Goal: Transaction & Acquisition: Purchase product/service

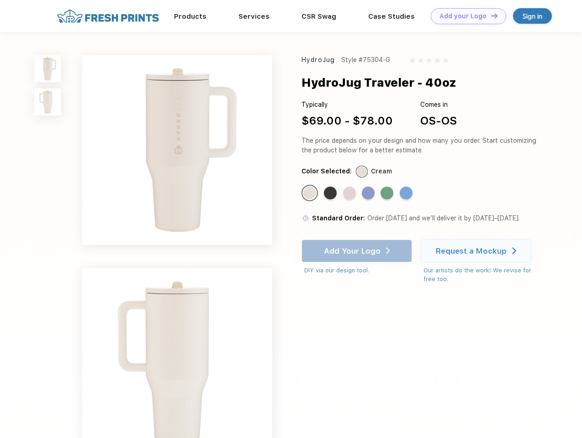
click at [465, 16] on link "Add your Logo Design Tool" at bounding box center [468, 16] width 75 height 16
click at [0, 0] on div "Design Tool" at bounding box center [0, 0] width 0 height 0
click at [490, 16] on link "Add your Logo Design Tool" at bounding box center [468, 16] width 75 height 16
click at [48, 68] on img at bounding box center [47, 68] width 27 height 27
click at [48, 102] on img at bounding box center [47, 102] width 27 height 27
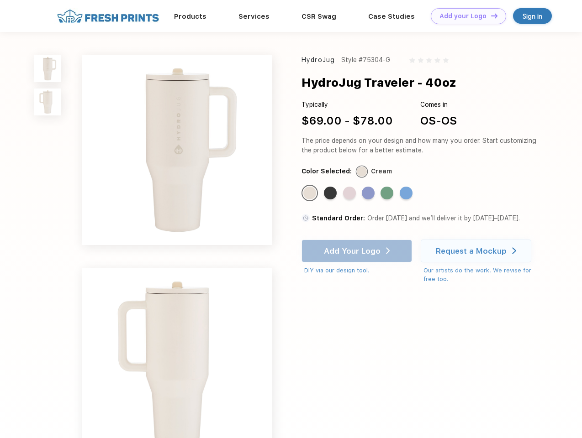
click at [310, 194] on div "Standard Color" at bounding box center [309, 193] width 13 height 13
click at [331, 194] on div "Standard Color" at bounding box center [330, 193] width 13 height 13
click at [350, 194] on div "Standard Color" at bounding box center [349, 193] width 13 height 13
click at [369, 194] on div "Standard Color" at bounding box center [368, 193] width 13 height 13
click at [388, 194] on div "Standard Color" at bounding box center [386, 193] width 13 height 13
